Goal: Task Accomplishment & Management: Complete application form

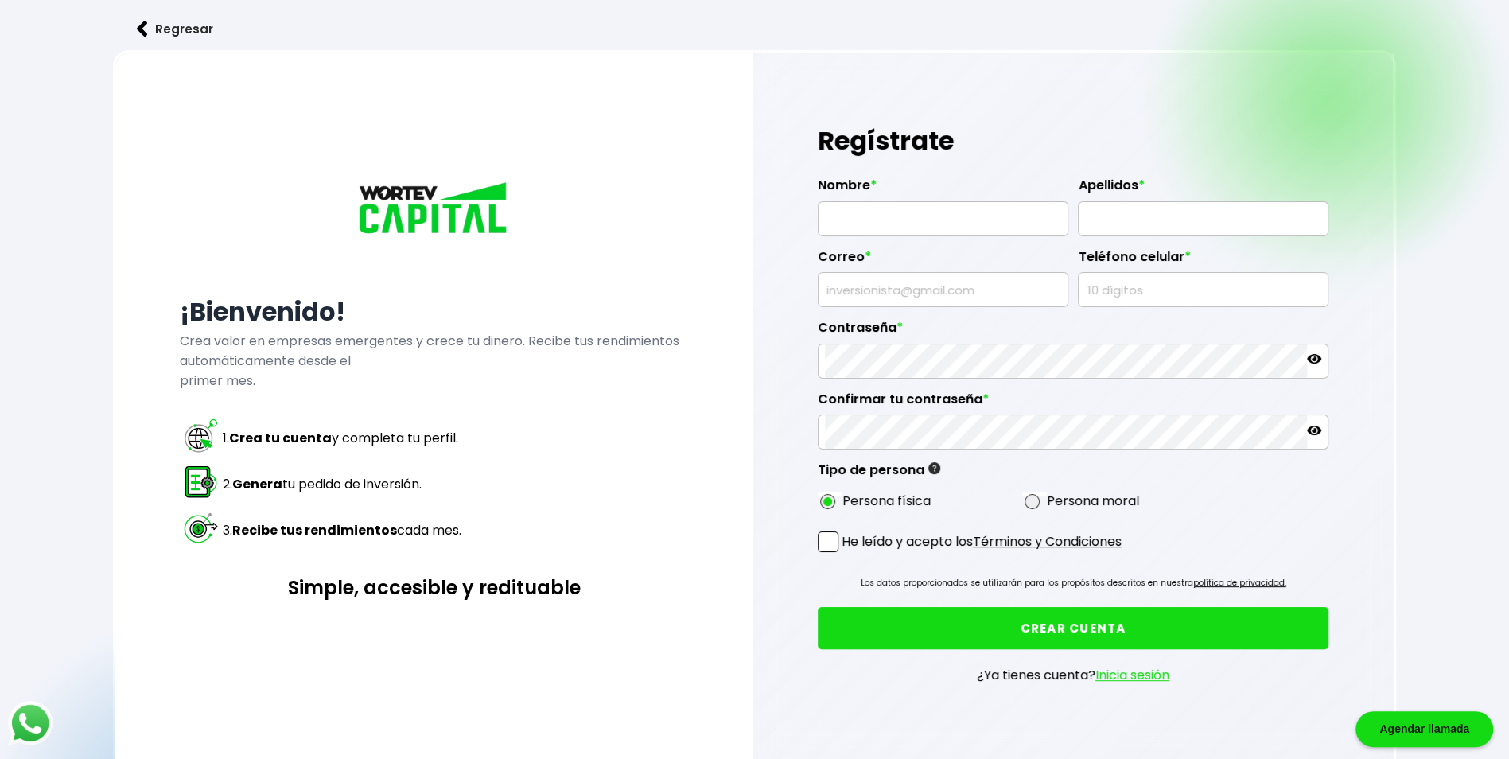
click at [827, 538] on span at bounding box center [828, 541] width 21 height 21
click at [845, 554] on input "He leído y acepto los Términos y Condiciones" at bounding box center [845, 554] width 0 height 0
click at [849, 216] on input "text" at bounding box center [943, 218] width 236 height 33
type input "[PERSON_NAME]"
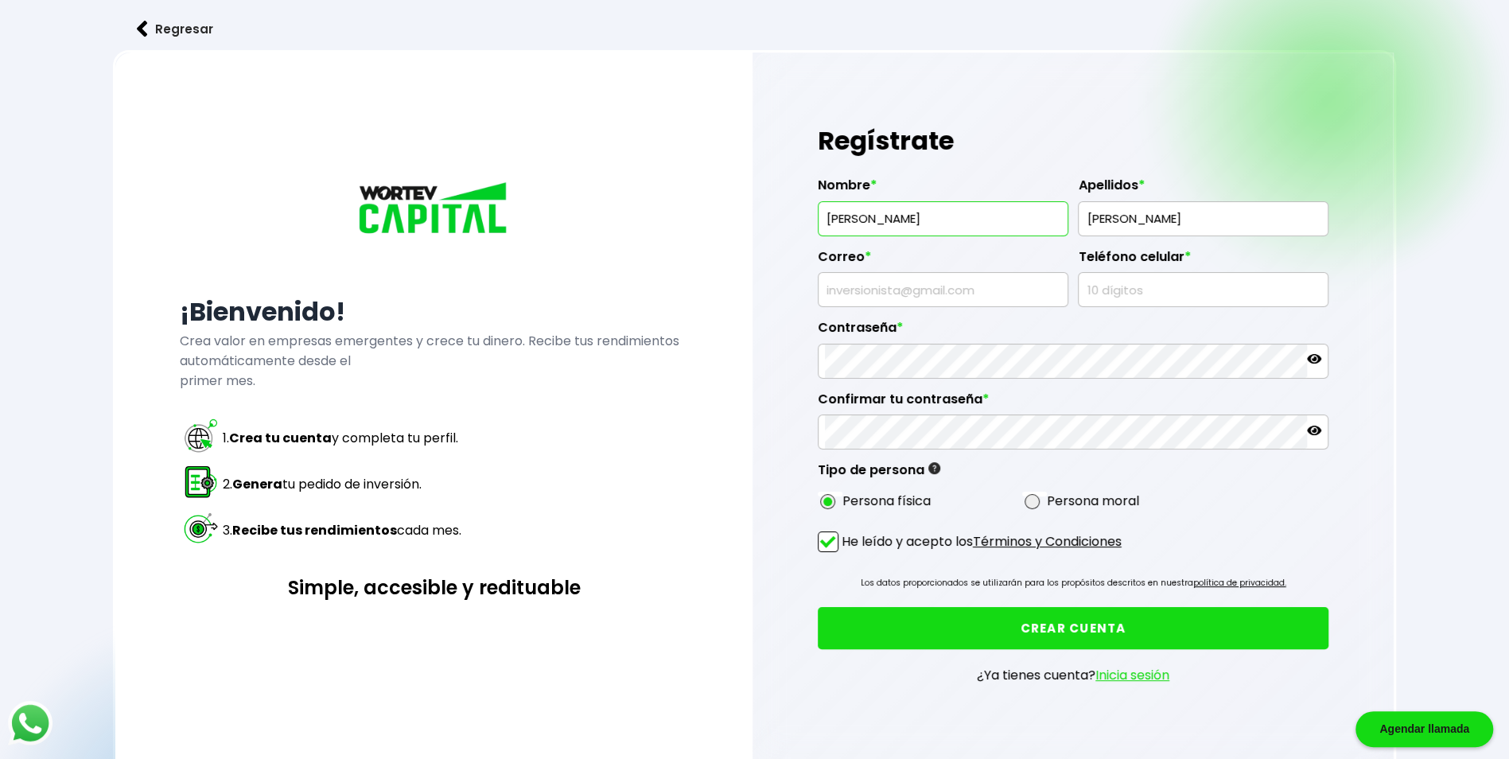
type input "[PERSON_NAME][EMAIL_ADDRESS][DOMAIN_NAME]"
type input "8115823822"
click at [1187, 223] on input "[PERSON_NAME]" at bounding box center [1203, 218] width 236 height 33
type input "[PERSON_NAME]"
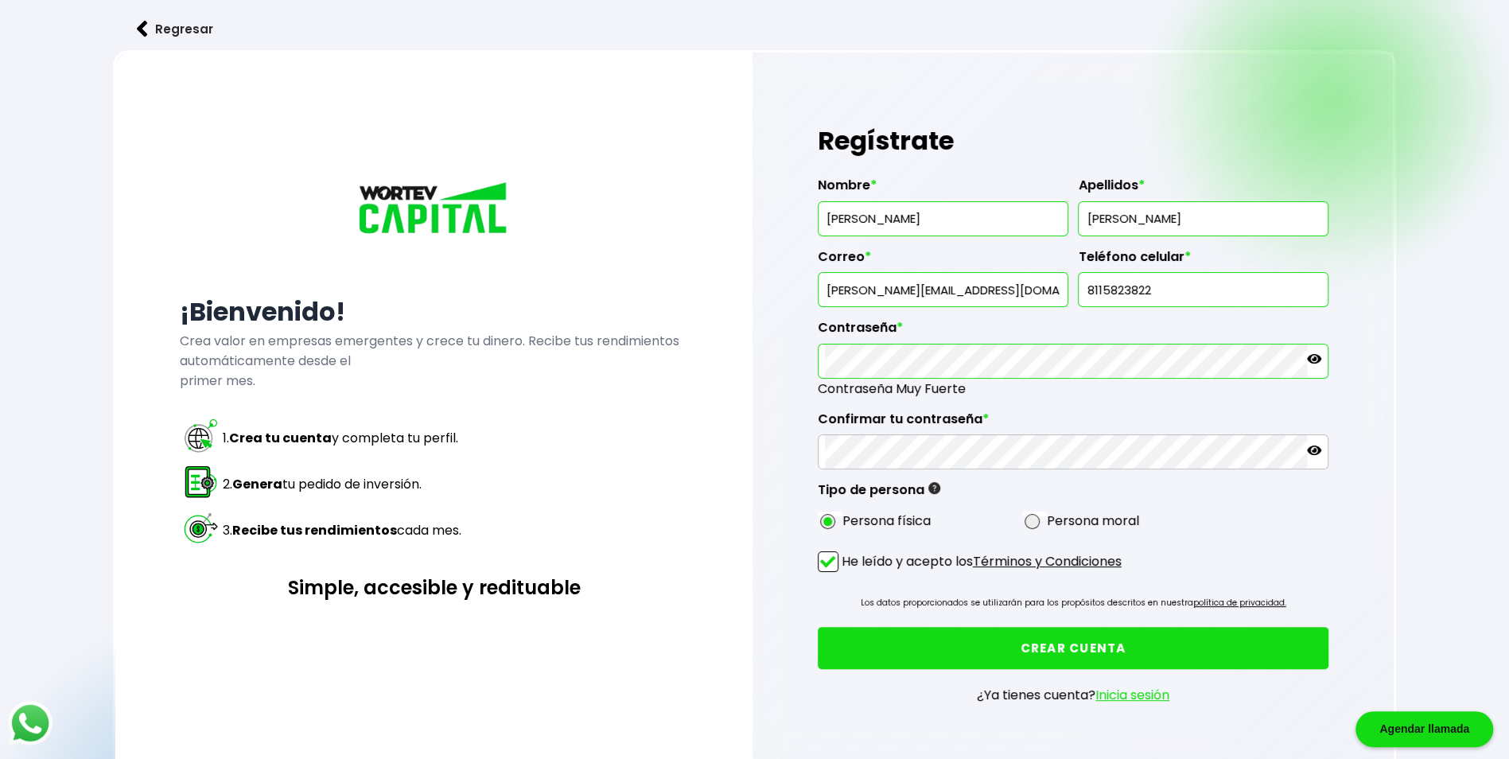
click at [1317, 355] on icon at bounding box center [1314, 359] width 14 height 14
click at [1315, 443] on icon at bounding box center [1314, 450] width 14 height 14
click at [1066, 641] on button "CREAR CUENTA" at bounding box center [1073, 648] width 511 height 42
